Goal: Information Seeking & Learning: Learn about a topic

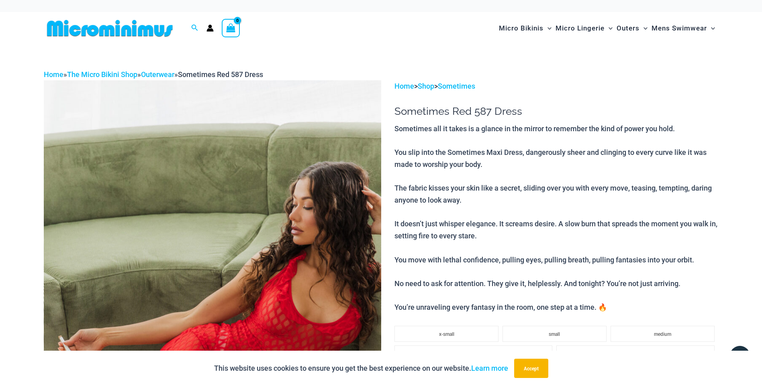
drag, startPoint x: 0, startPoint y: 0, endPoint x: 216, endPoint y: 169, distance: 274.6
click at [216, 169] on img at bounding box center [212, 333] width 337 height 506
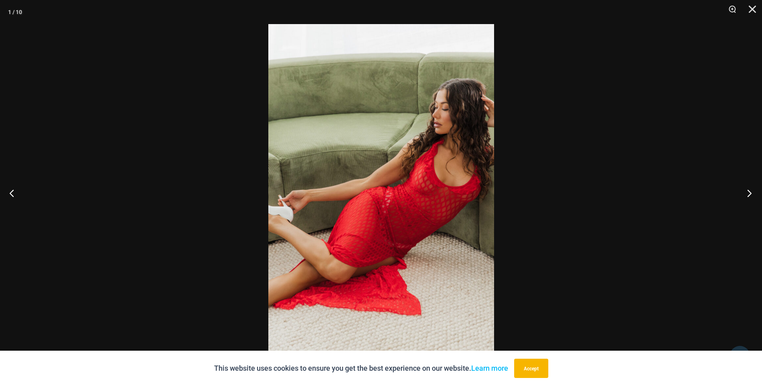
click at [748, 193] on button "Next" at bounding box center [746, 193] width 30 height 40
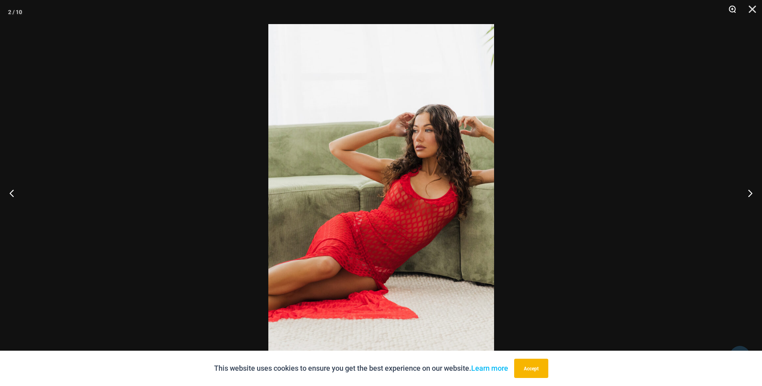
click at [732, 7] on button "Zoom" at bounding box center [729, 12] width 20 height 24
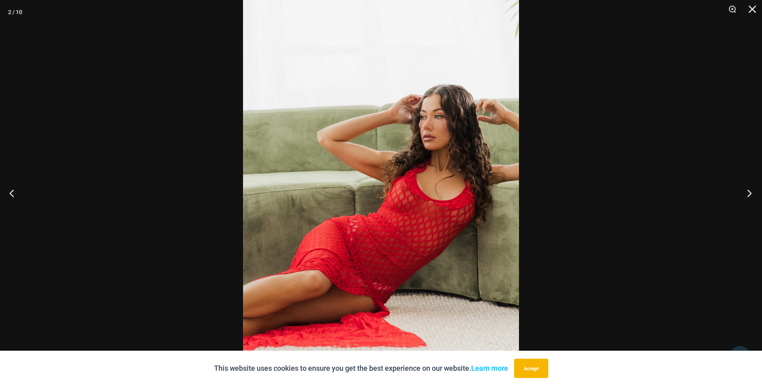
click at [747, 191] on button "Next" at bounding box center [746, 193] width 30 height 40
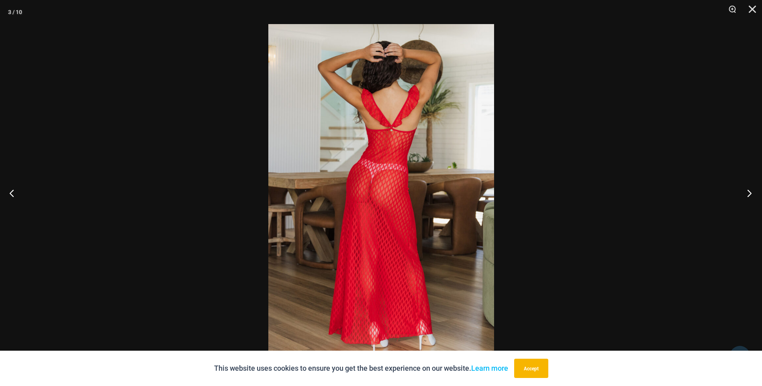
click at [747, 191] on button "Next" at bounding box center [746, 193] width 30 height 40
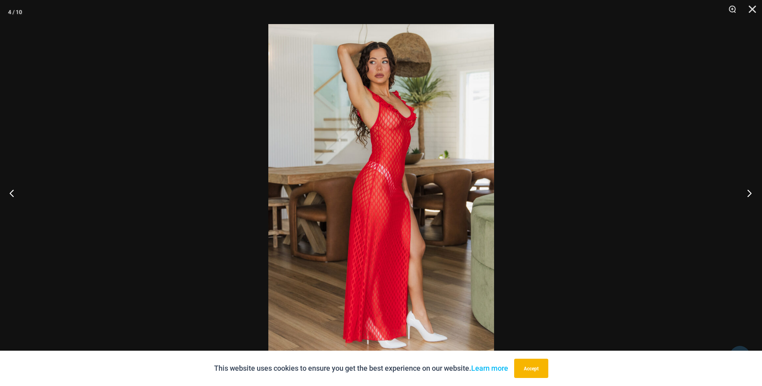
click at [747, 191] on button "Next" at bounding box center [746, 193] width 30 height 40
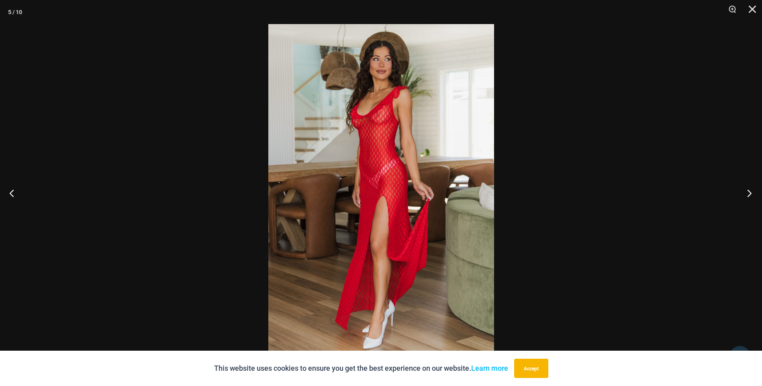
click at [747, 191] on button "Next" at bounding box center [746, 193] width 30 height 40
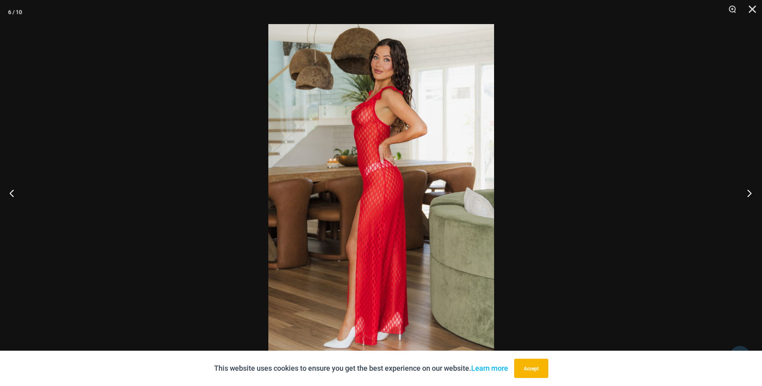
click at [747, 191] on button "Next" at bounding box center [746, 193] width 30 height 40
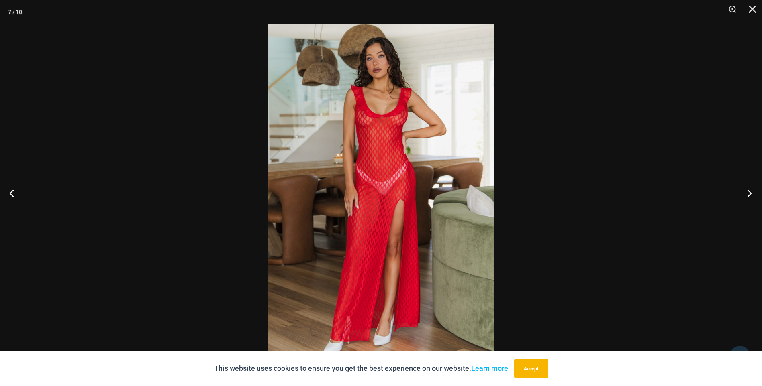
click at [747, 191] on button "Next" at bounding box center [746, 193] width 30 height 40
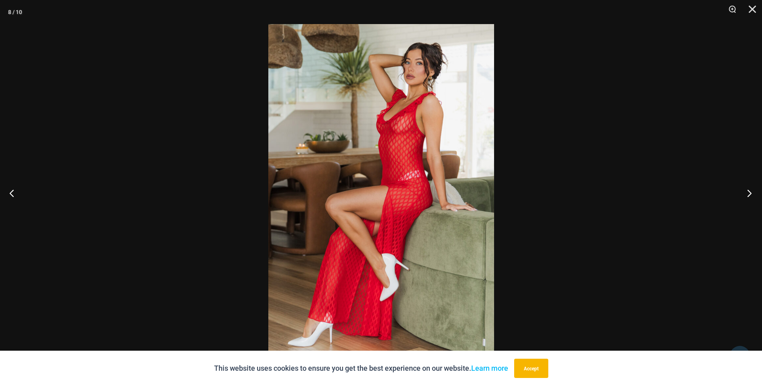
click at [747, 191] on button "Next" at bounding box center [746, 193] width 30 height 40
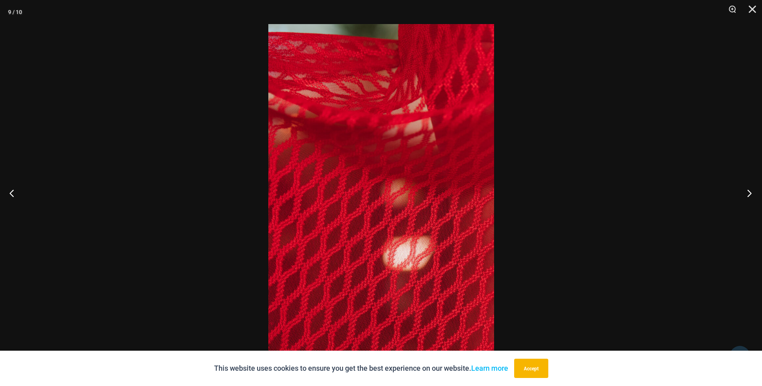
click at [747, 191] on button "Next" at bounding box center [746, 193] width 30 height 40
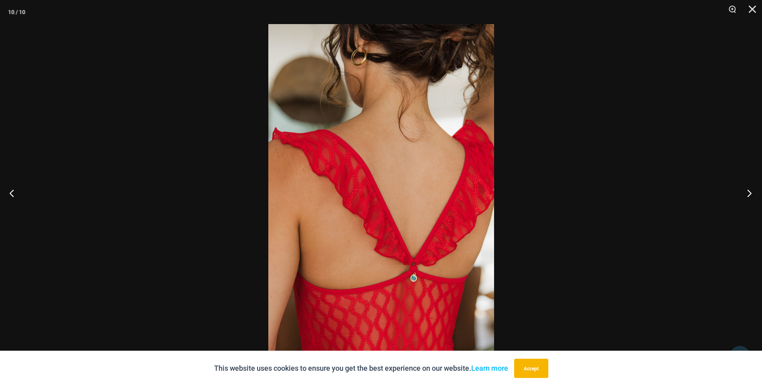
click at [747, 191] on button "Next" at bounding box center [746, 193] width 30 height 40
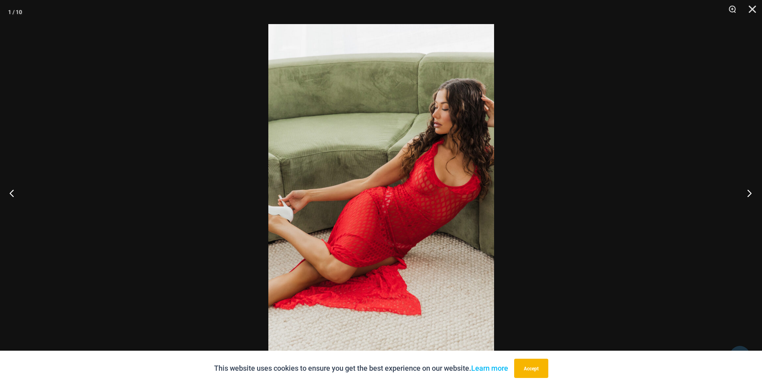
click at [747, 191] on button "Next" at bounding box center [746, 193] width 30 height 40
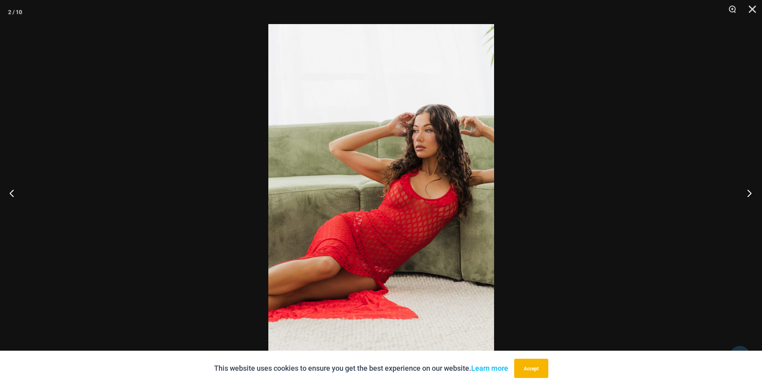
click at [747, 191] on button "Next" at bounding box center [746, 193] width 30 height 40
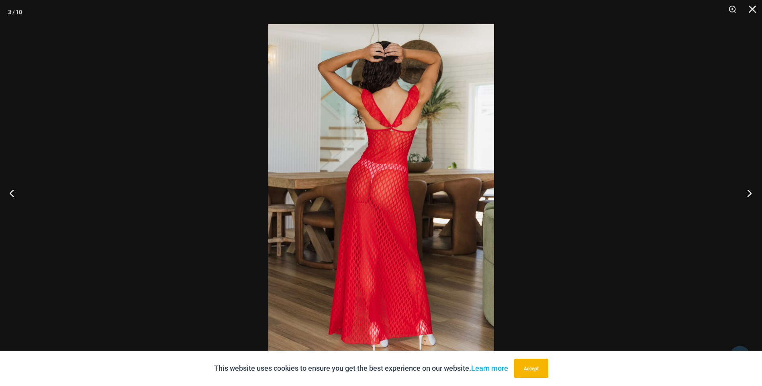
click at [747, 191] on button "Next" at bounding box center [746, 193] width 30 height 40
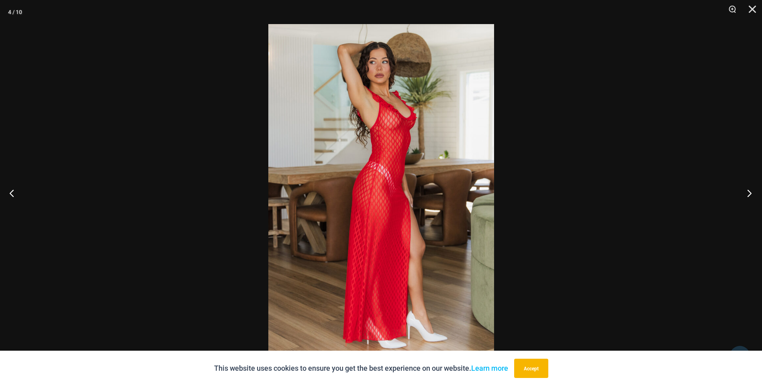
click at [747, 191] on button "Next" at bounding box center [746, 193] width 30 height 40
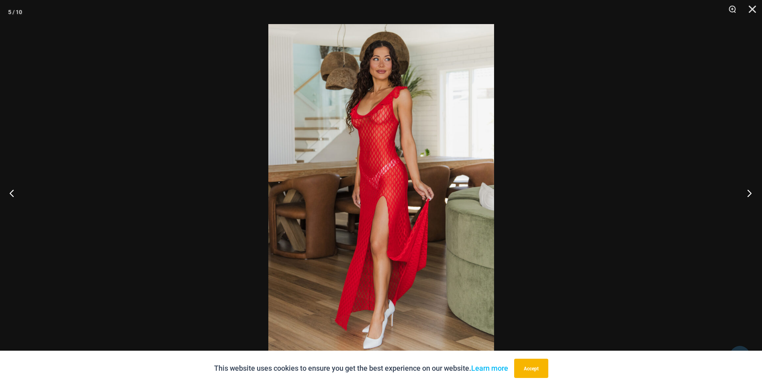
click at [747, 191] on button "Next" at bounding box center [746, 193] width 30 height 40
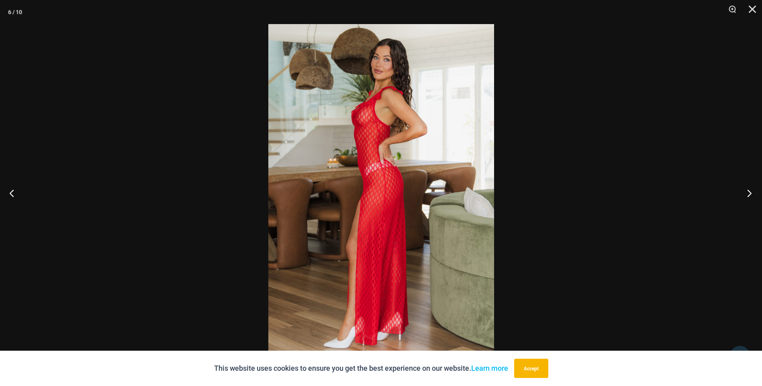
click at [747, 191] on button "Next" at bounding box center [746, 193] width 30 height 40
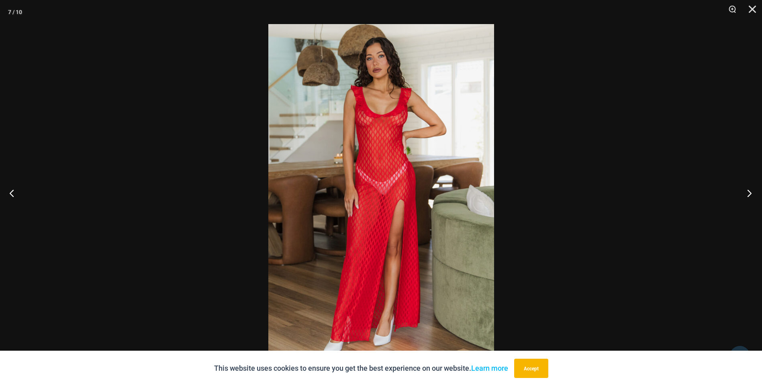
click at [747, 191] on button "Next" at bounding box center [746, 193] width 30 height 40
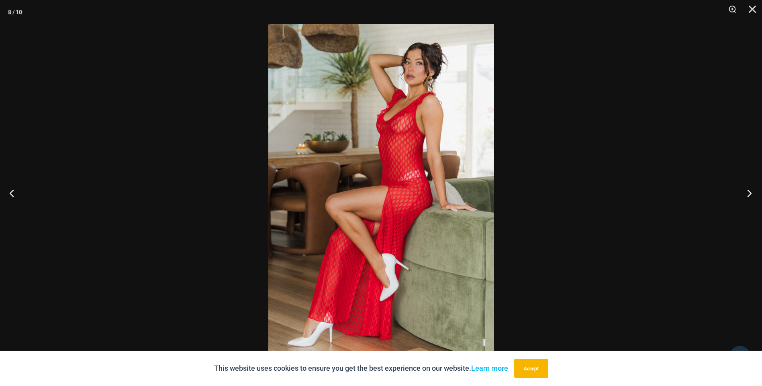
click at [747, 191] on button "Next" at bounding box center [746, 193] width 30 height 40
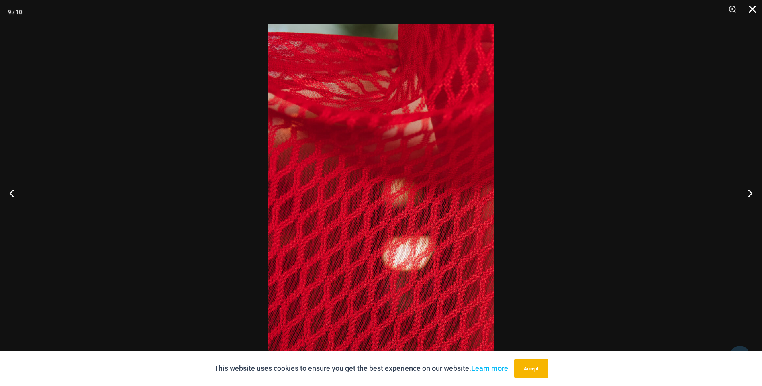
click at [754, 7] on button "Close" at bounding box center [749, 12] width 20 height 24
